Goal: Task Accomplishment & Management: Manage account settings

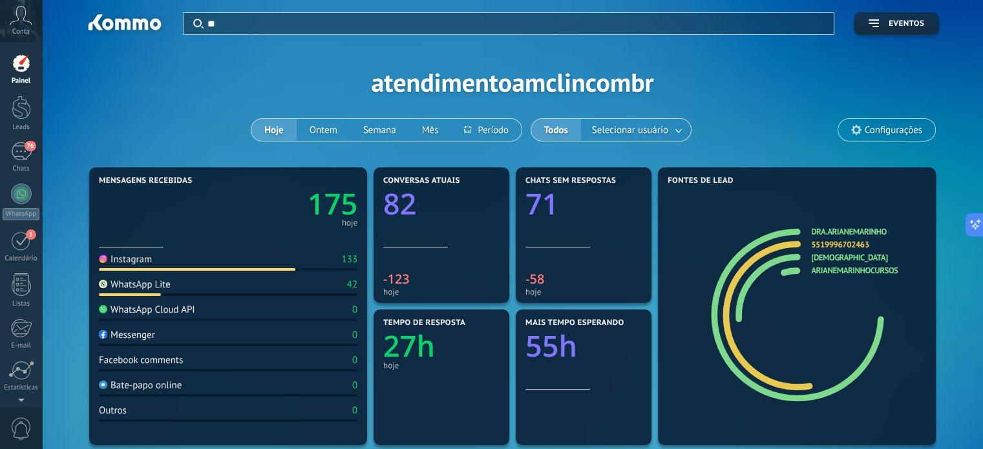
click at [392, 22] on input "**" at bounding box center [516, 24] width 618 height 14
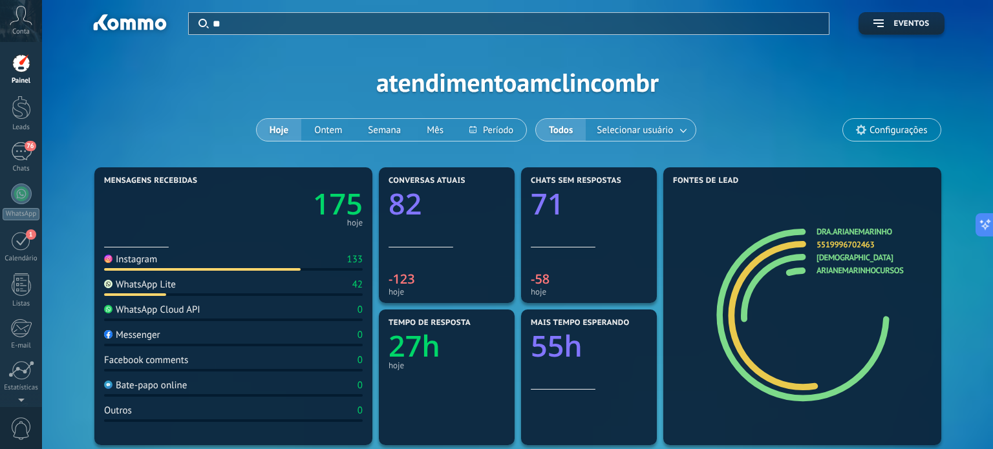
type input "*"
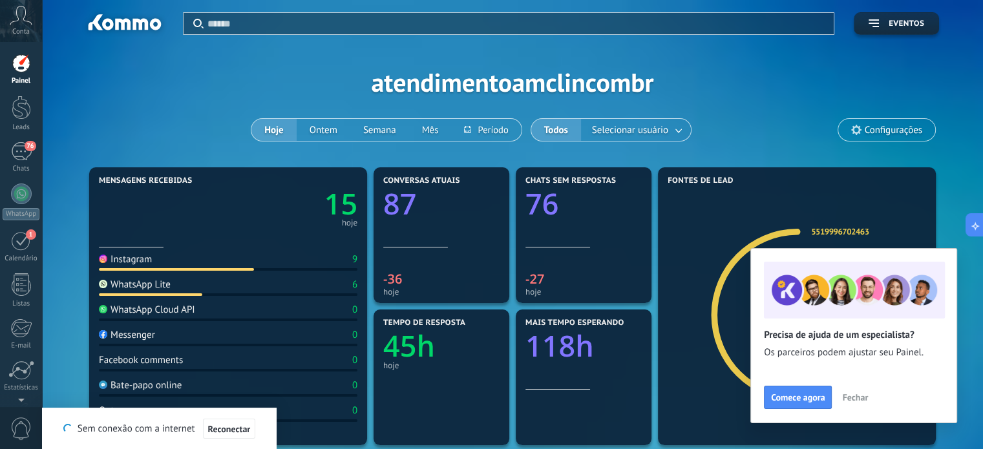
click at [852, 399] on span "Fechar" at bounding box center [855, 397] width 26 height 9
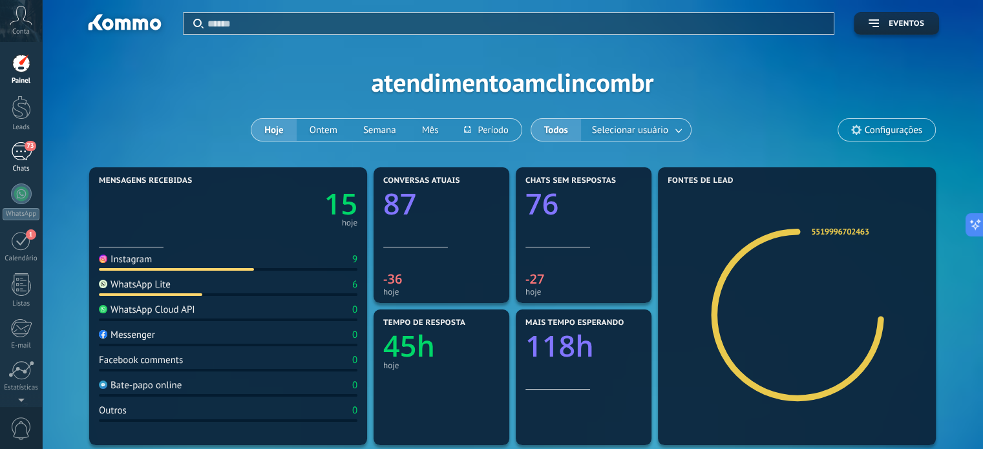
click at [21, 152] on div "73" at bounding box center [21, 151] width 21 height 19
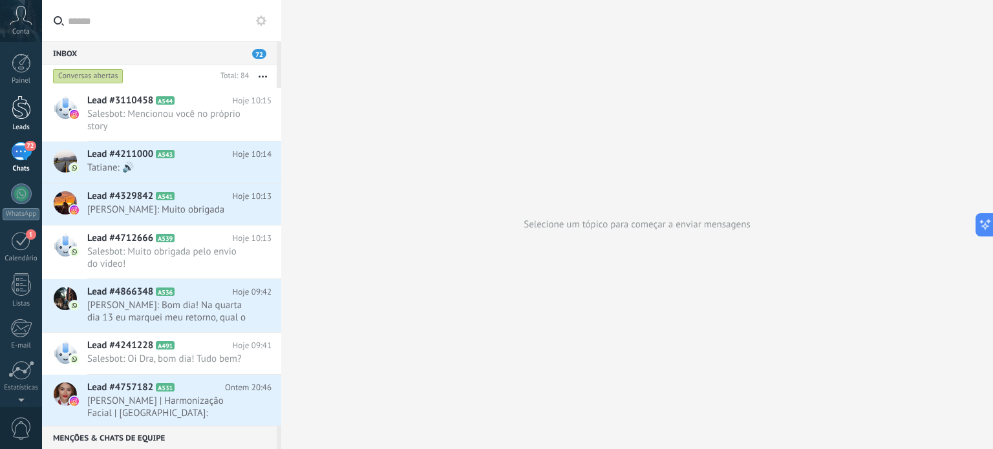
click at [23, 113] on div at bounding box center [21, 108] width 19 height 24
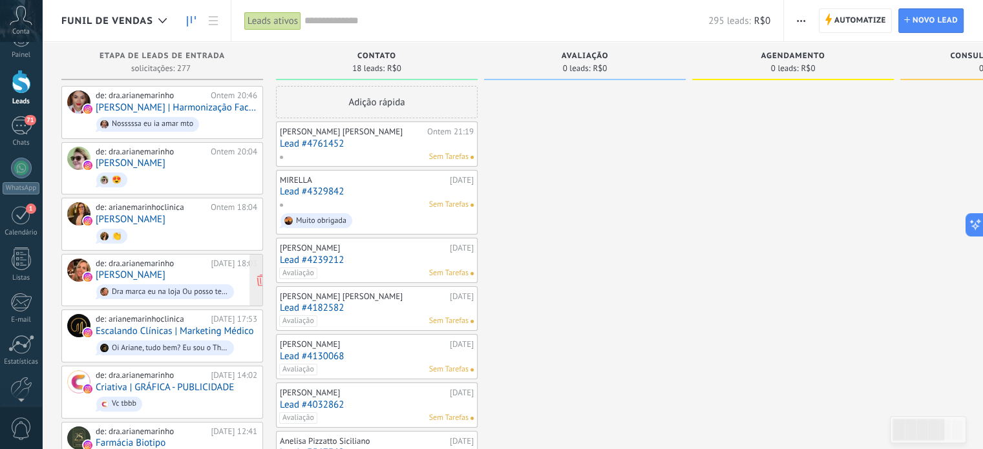
scroll to position [52, 0]
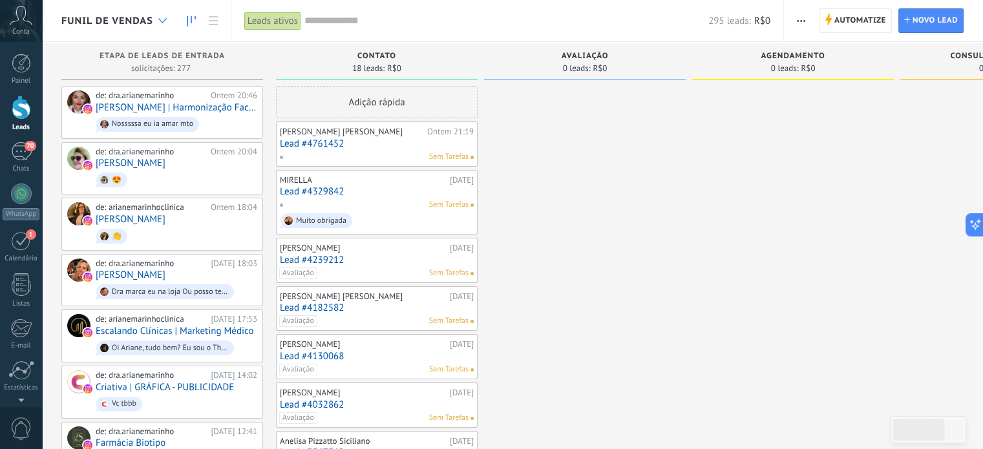
click at [158, 19] on icon at bounding box center [162, 20] width 8 height 5
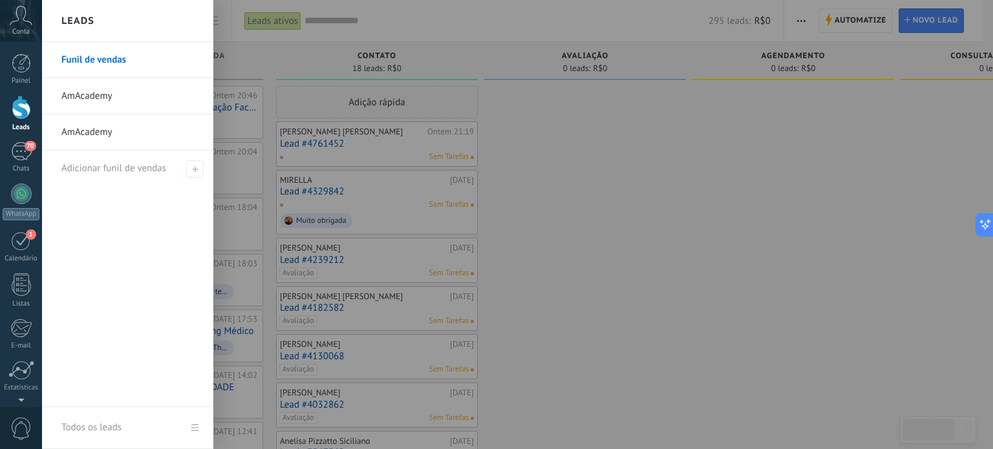
click at [121, 94] on link "AmAcademy" at bounding box center [130, 96] width 139 height 36
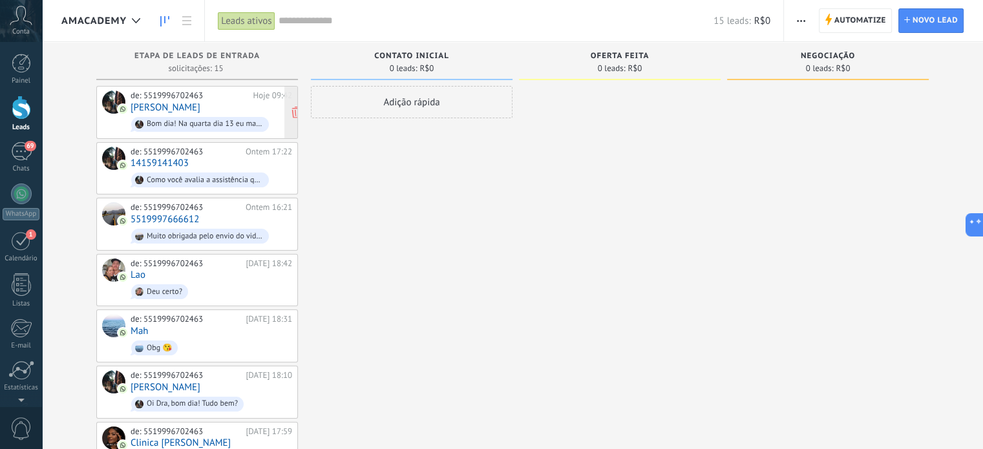
click at [191, 120] on div "Bom dia! Na quarta dia 13 eu marquei meu retorno, qual o horário? Não lembro...." at bounding box center [205, 124] width 116 height 9
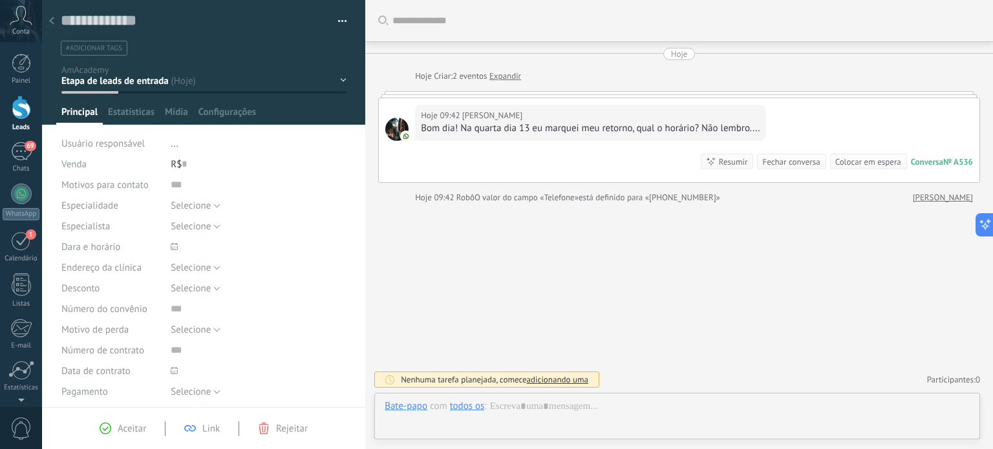
scroll to position [19, 0]
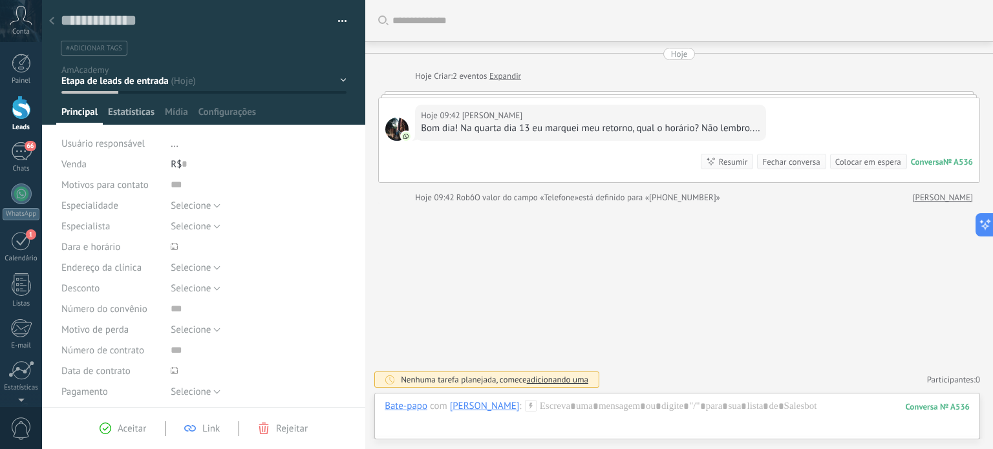
click at [129, 111] on span "Estatísticas" at bounding box center [131, 115] width 47 height 19
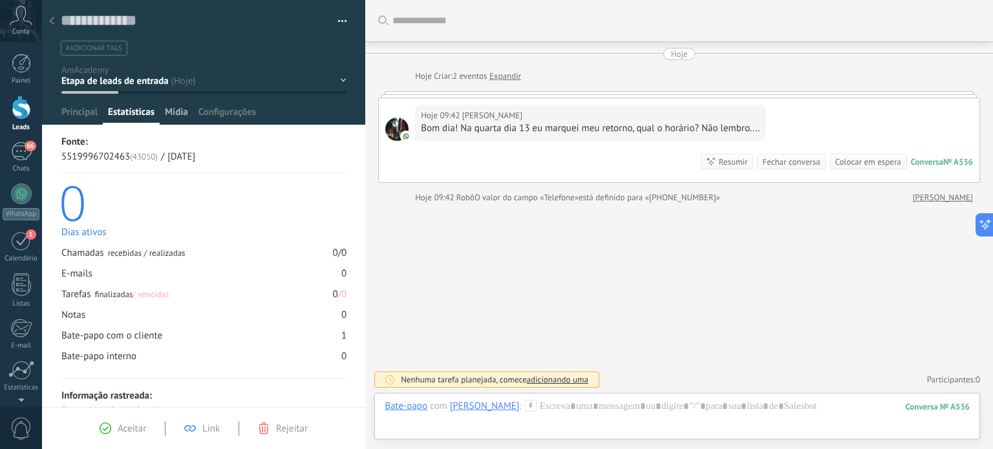
click at [173, 112] on span "Mídia" at bounding box center [176, 115] width 23 height 19
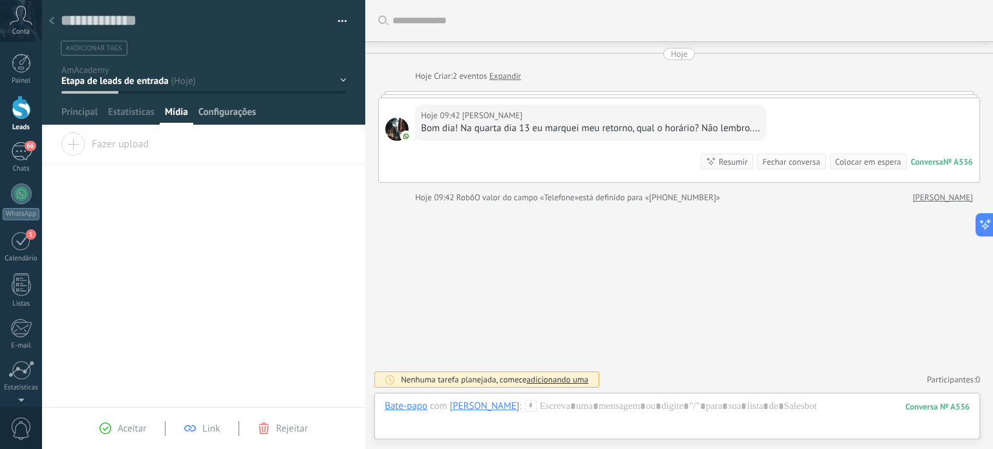
click at [213, 116] on span "Configurações" at bounding box center [227, 115] width 58 height 19
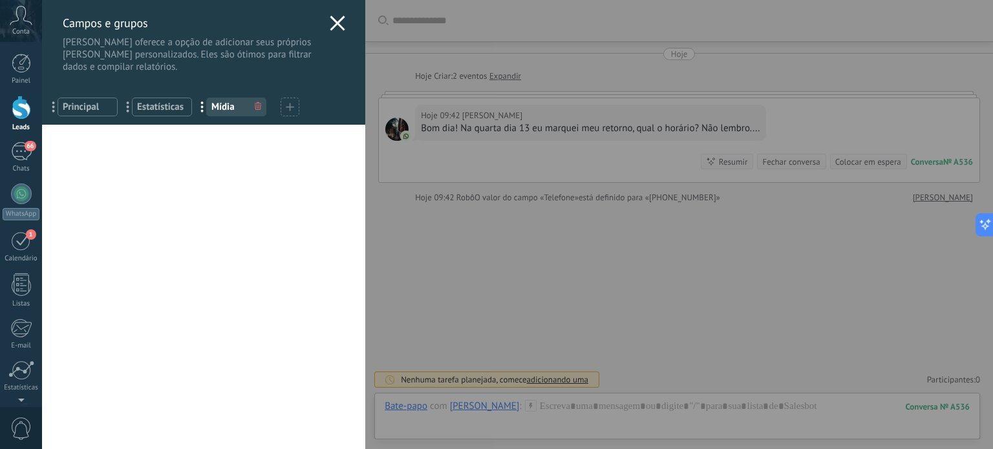
click at [338, 21] on icon at bounding box center [338, 24] width 16 height 16
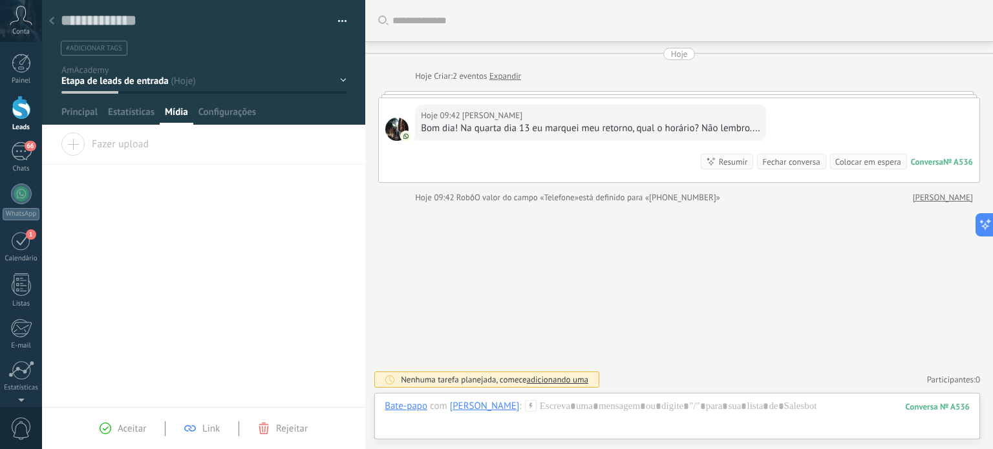
click at [51, 20] on use at bounding box center [51, 21] width 5 height 8
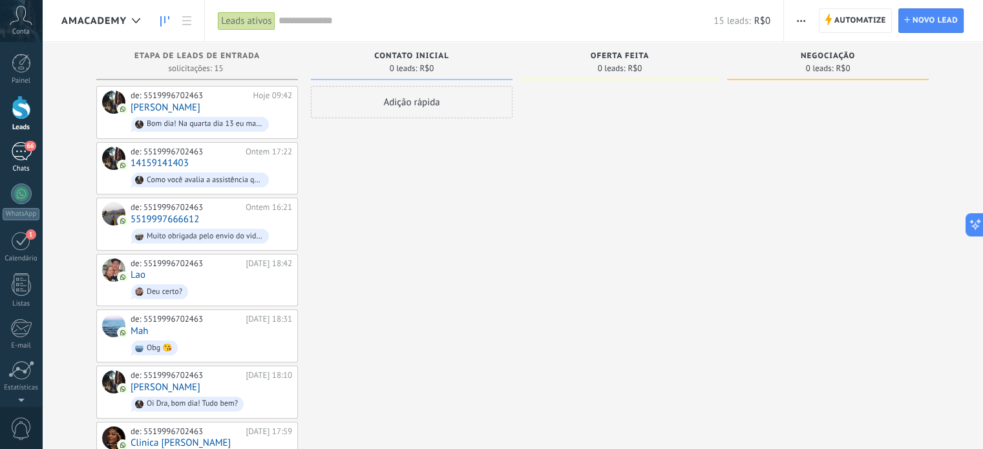
click at [23, 153] on div "66" at bounding box center [21, 151] width 21 height 19
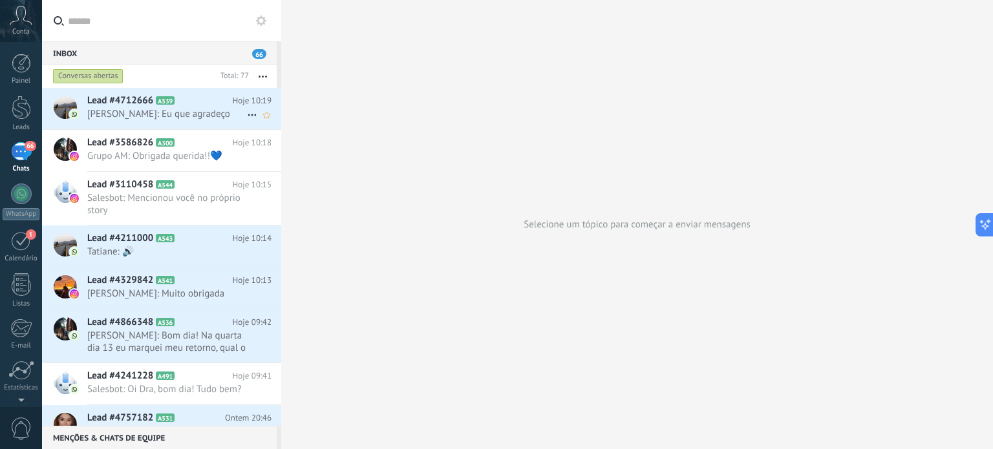
click at [115, 109] on span "[PERSON_NAME]: Eu que agradeço" at bounding box center [167, 114] width 160 height 12
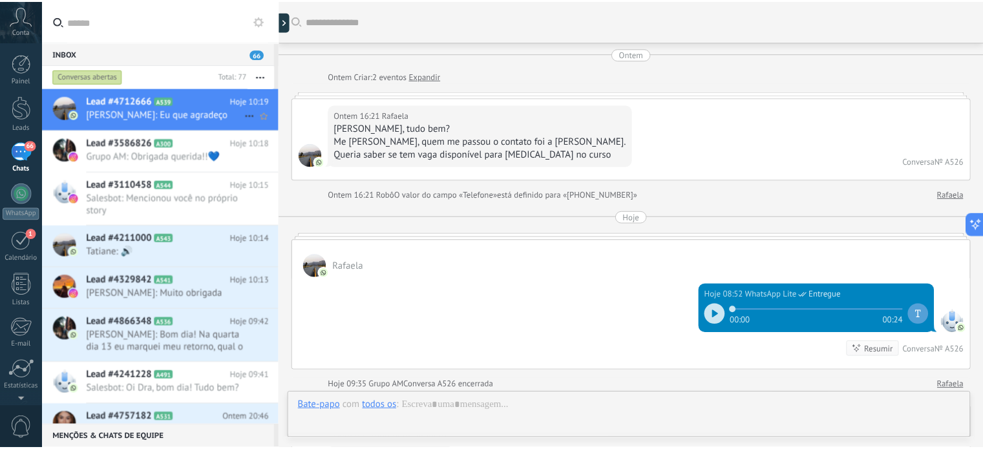
scroll to position [674, 0]
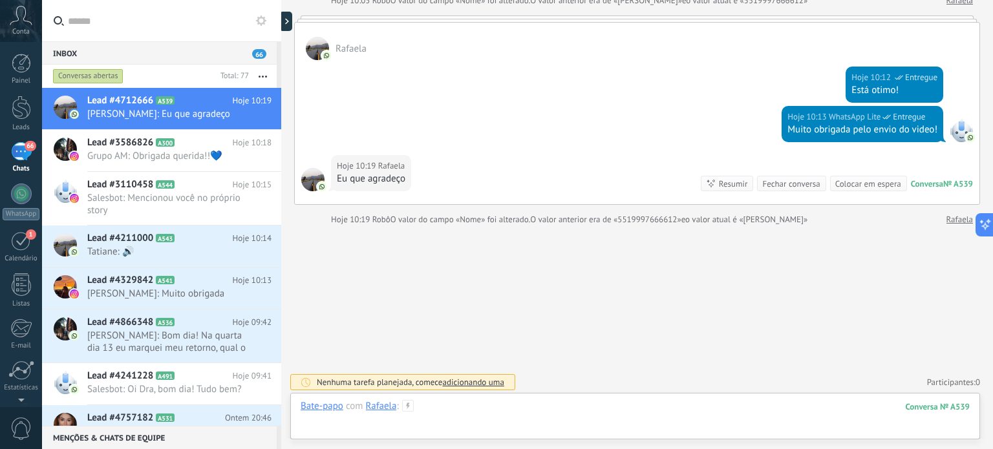
click at [623, 408] on div at bounding box center [634, 419] width 669 height 39
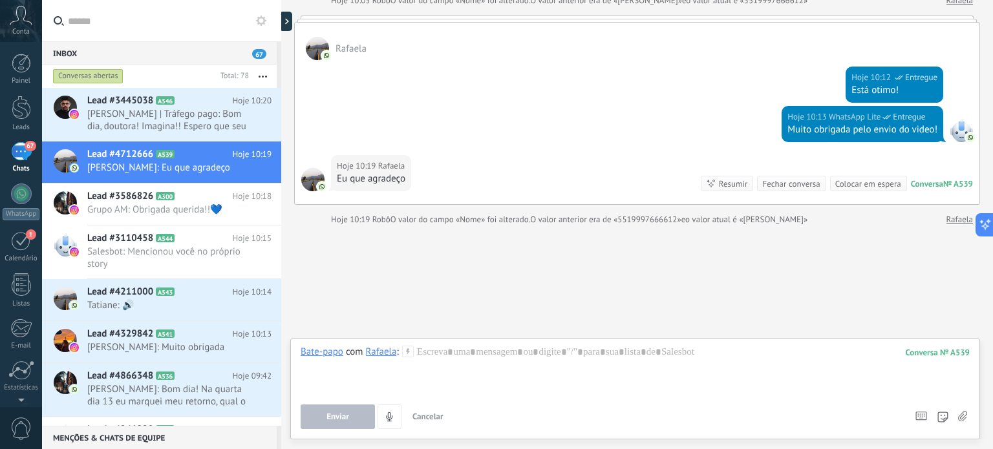
click at [18, 114] on div at bounding box center [21, 108] width 19 height 24
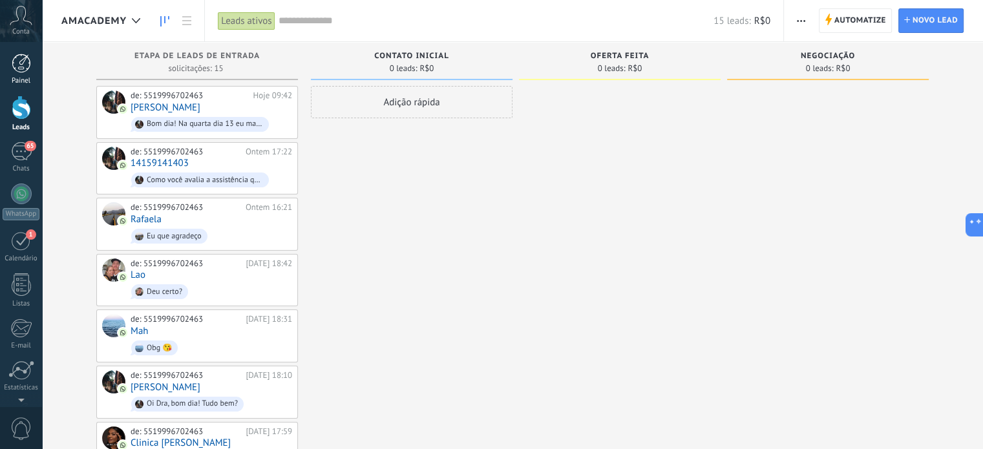
click at [16, 65] on div at bounding box center [21, 63] width 19 height 19
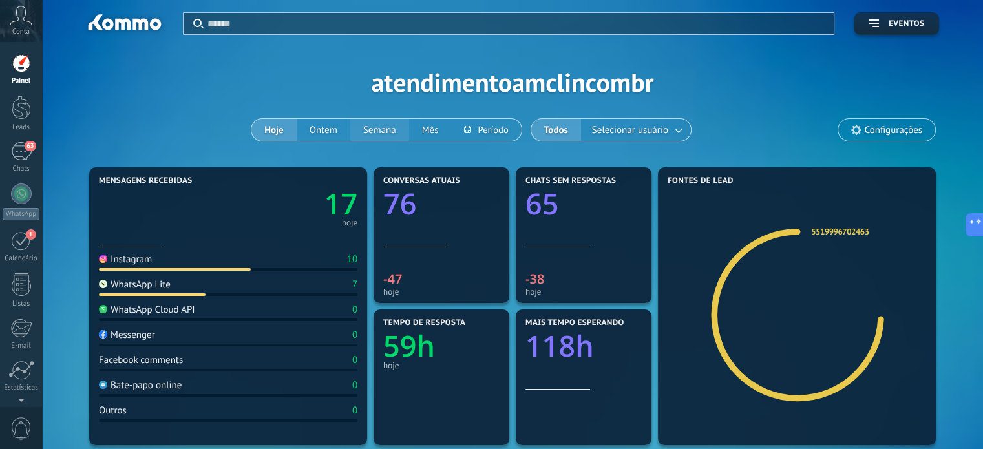
click at [369, 131] on button "Semana" at bounding box center [379, 130] width 59 height 22
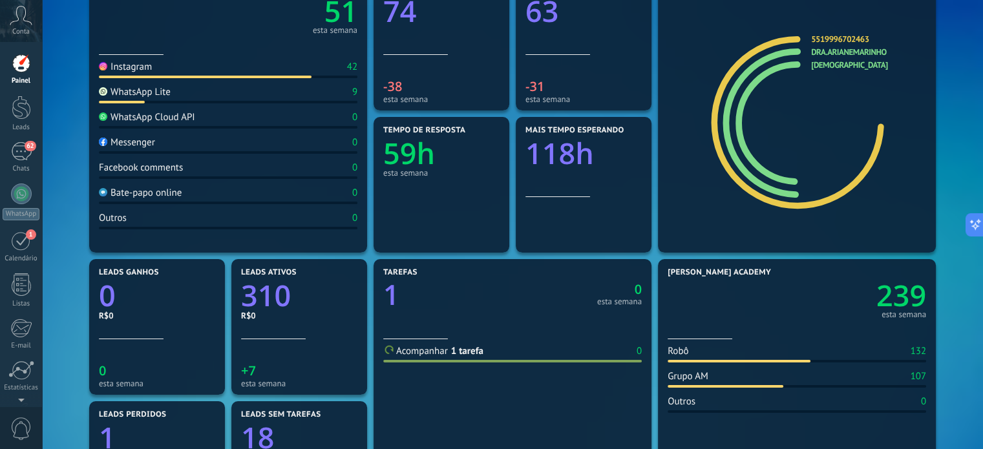
scroll to position [186, 0]
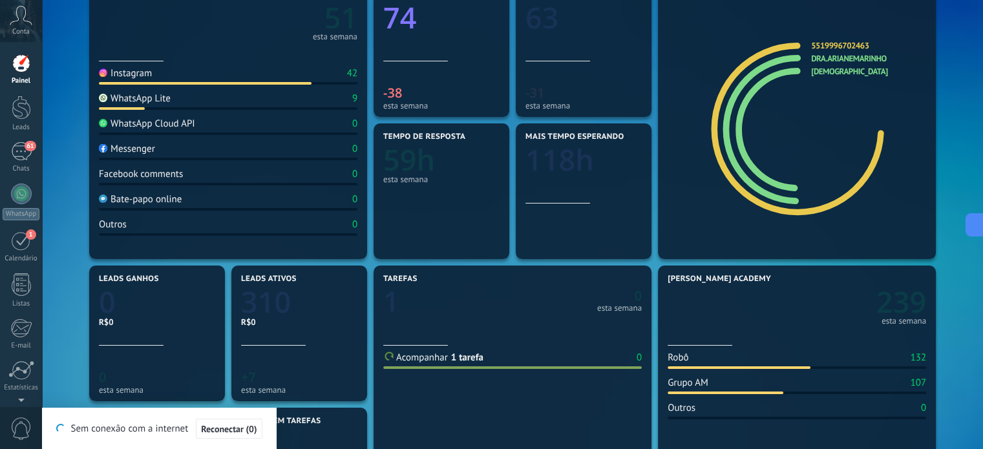
type textarea "**********"
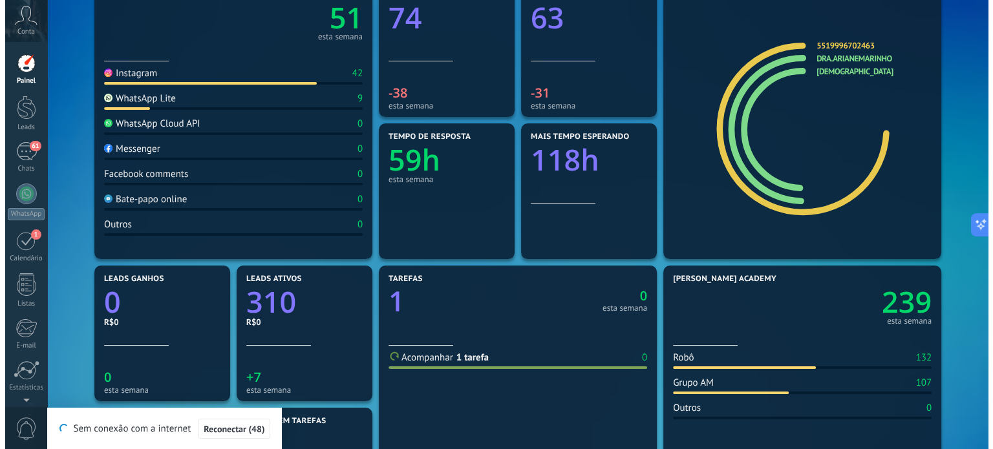
scroll to position [0, 0]
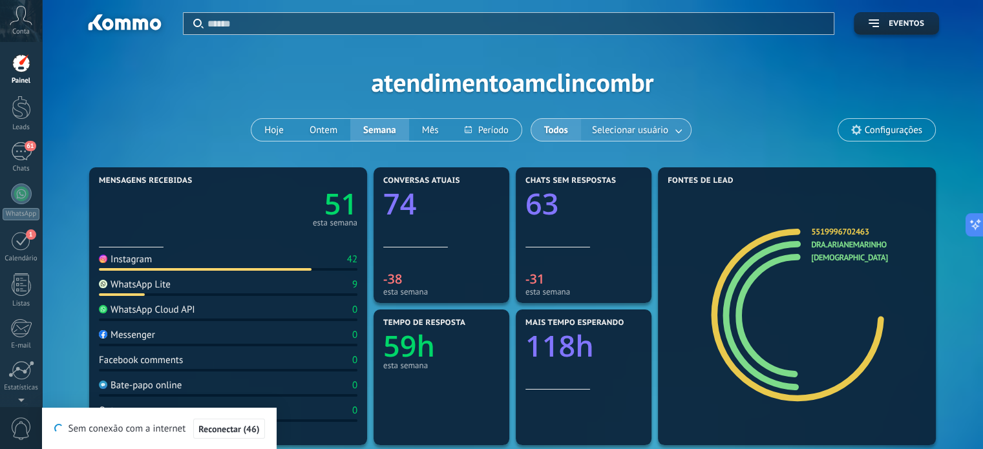
click at [671, 128] on link at bounding box center [679, 130] width 23 height 21
click at [766, 79] on div "Aplicar Eventos atendimentoamclincombr Hoje Ontem Semana Mês Todos Selecionar u…" at bounding box center [512, 82] width 902 height 164
click at [21, 147] on div "61" at bounding box center [21, 151] width 21 height 19
